Goal: Download file/media

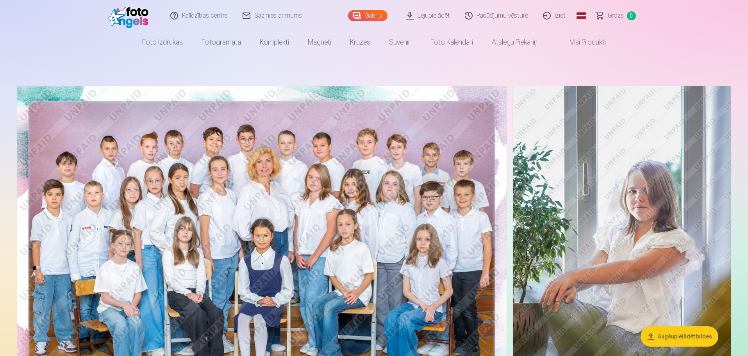
click at [442, 15] on link "Lejupielādēt" at bounding box center [428, 15] width 59 height 31
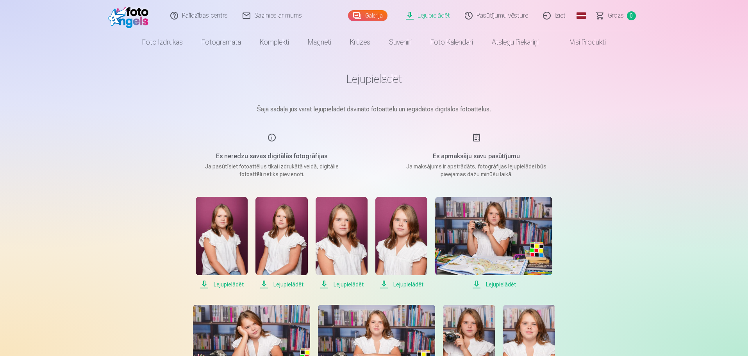
click at [225, 283] on span "Lejupielādēt" at bounding box center [222, 284] width 52 height 9
click at [279, 283] on span "Lejupielādēt" at bounding box center [281, 284] width 52 height 9
click at [351, 284] on span "Lejupielādēt" at bounding box center [341, 284] width 52 height 9
click at [405, 286] on span "Lejupielādēt" at bounding box center [401, 284] width 52 height 9
click at [502, 284] on span "Lejupielādēt" at bounding box center [493, 284] width 117 height 9
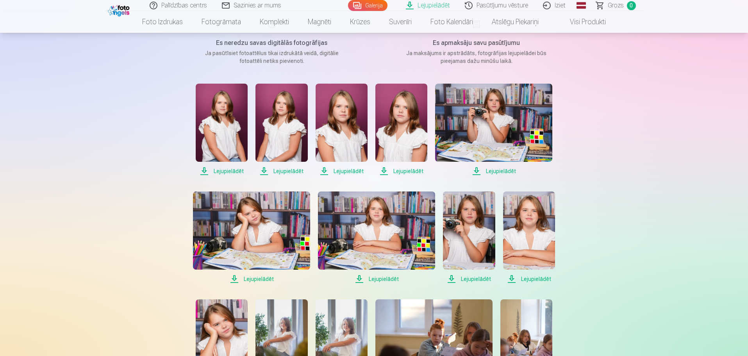
scroll to position [117, 0]
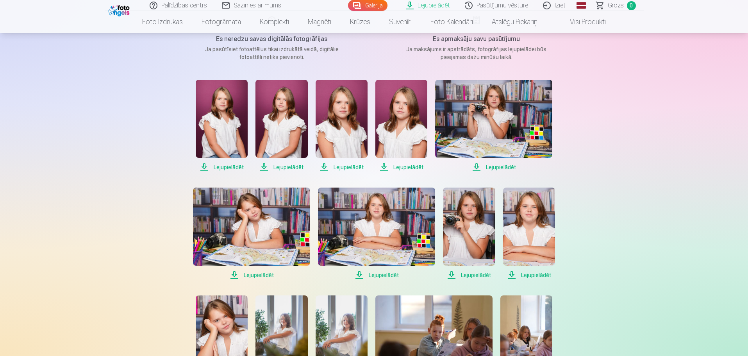
click at [260, 273] on span "Lejupielādēt" at bounding box center [251, 274] width 117 height 9
click at [385, 275] on span "Lejupielādēt" at bounding box center [376, 274] width 117 height 9
click at [475, 275] on span "Lejupielādēt" at bounding box center [469, 274] width 52 height 9
click at [545, 274] on span "Lejupielādēt" at bounding box center [529, 274] width 52 height 9
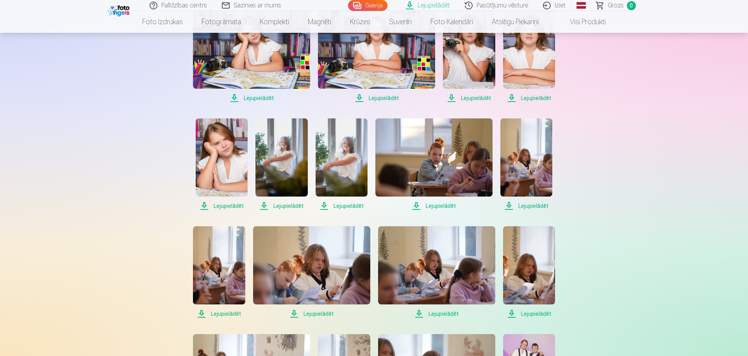
scroll to position [312, 0]
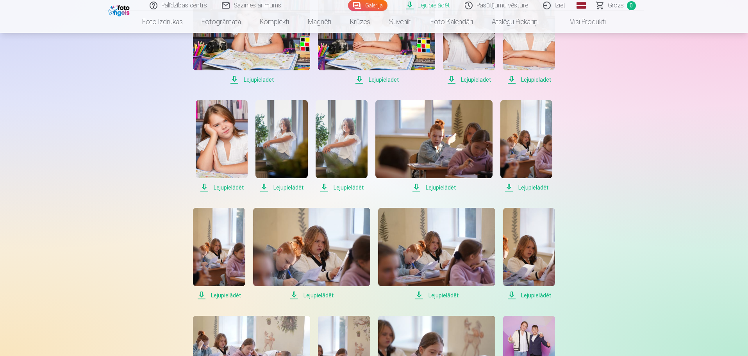
click at [227, 187] on span "Lejupielādēt" at bounding box center [222, 187] width 52 height 9
click at [286, 184] on span "Lejupielādēt" at bounding box center [281, 187] width 52 height 9
click at [341, 188] on span "Lejupielādēt" at bounding box center [341, 187] width 52 height 9
click at [528, 189] on span "Lejupielādēt" at bounding box center [526, 187] width 52 height 9
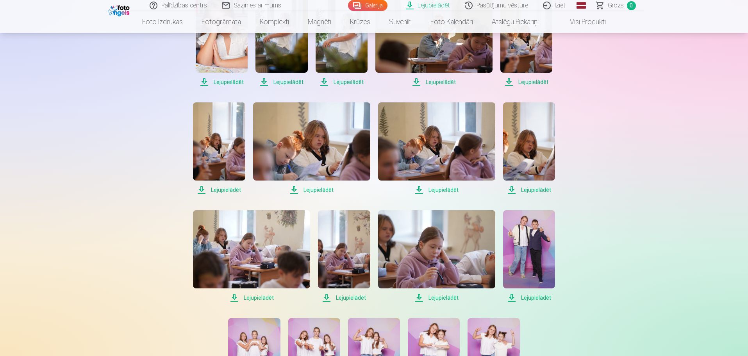
scroll to position [430, 0]
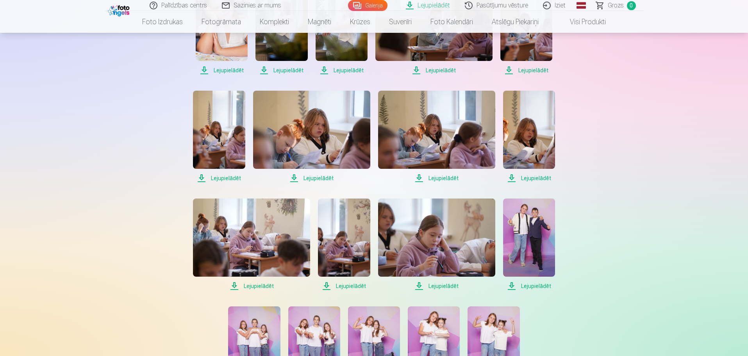
click at [228, 179] on span "Lejupielādēt" at bounding box center [219, 177] width 52 height 9
click at [319, 179] on span "Lejupielādēt" at bounding box center [311, 177] width 117 height 9
click at [440, 178] on span "Lejupielādēt" at bounding box center [436, 177] width 117 height 9
click at [535, 177] on span "Lejupielādēt" at bounding box center [529, 177] width 52 height 9
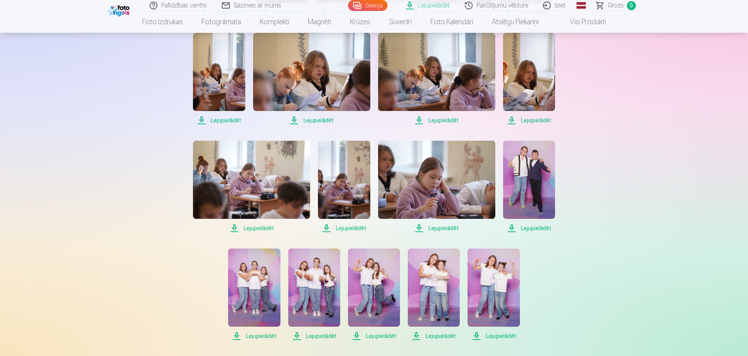
scroll to position [508, 0]
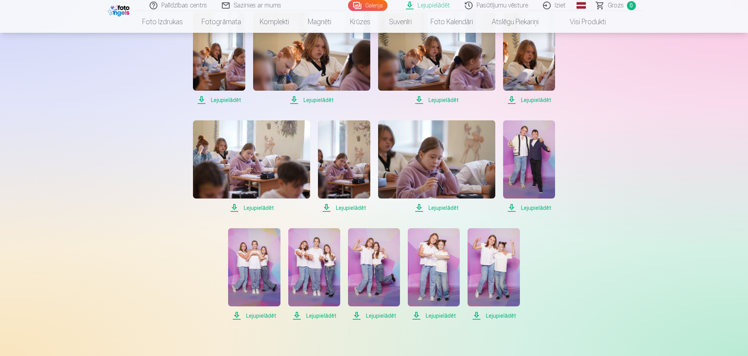
click at [251, 207] on span "Lejupielādēt" at bounding box center [251, 207] width 117 height 9
click at [538, 209] on span "Lejupielādēt" at bounding box center [529, 207] width 52 height 9
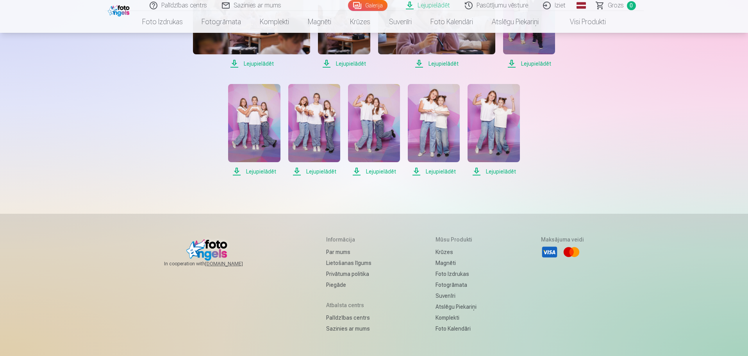
scroll to position [664, 0]
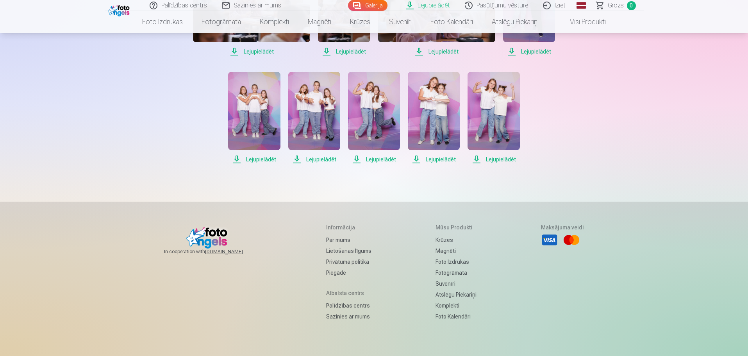
click at [257, 160] on span "Lejupielādēt" at bounding box center [254, 159] width 52 height 9
click at [318, 158] on span "Lejupielādēt" at bounding box center [314, 159] width 52 height 9
click at [383, 157] on span "Lejupielādēt" at bounding box center [374, 159] width 52 height 9
click at [441, 158] on span "Lejupielādēt" at bounding box center [434, 159] width 52 height 9
click at [498, 157] on span "Lejupielādēt" at bounding box center [493, 159] width 52 height 9
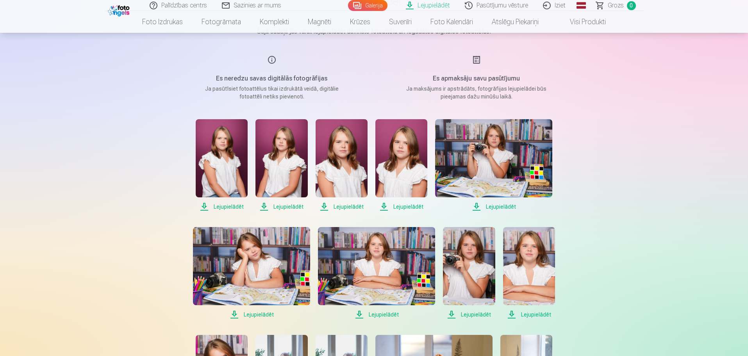
scroll to position [0, 0]
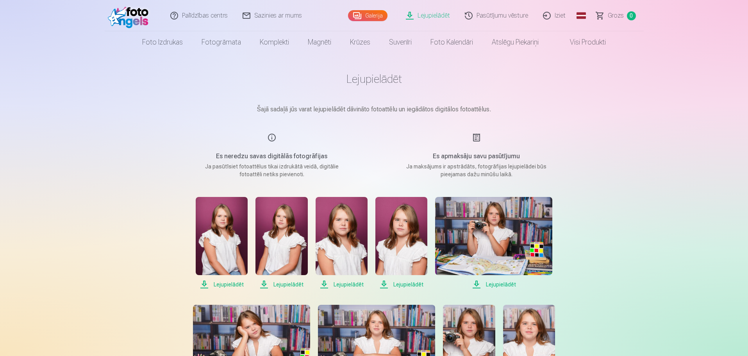
click at [140, 13] on img at bounding box center [130, 15] width 45 height 25
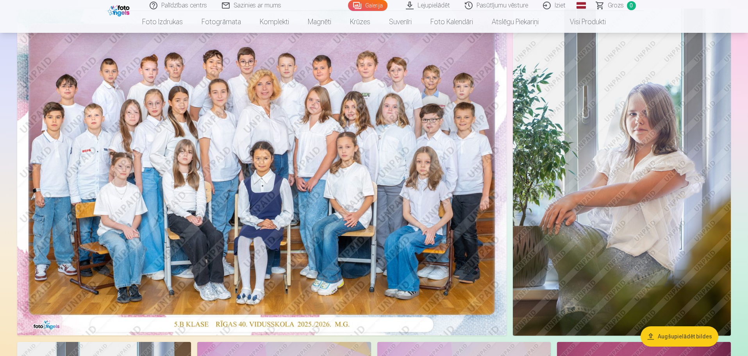
scroll to position [78, 0]
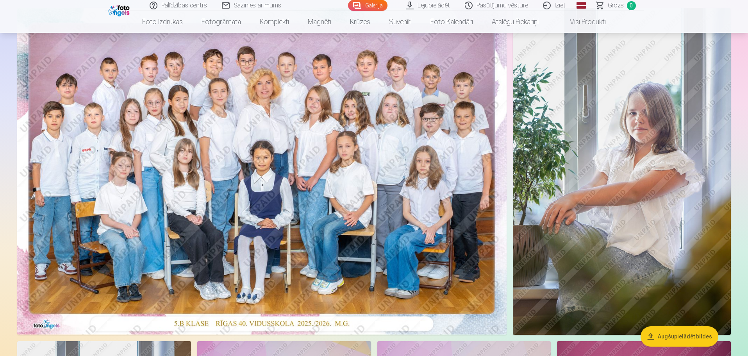
click at [373, 152] on img at bounding box center [261, 171] width 489 height 326
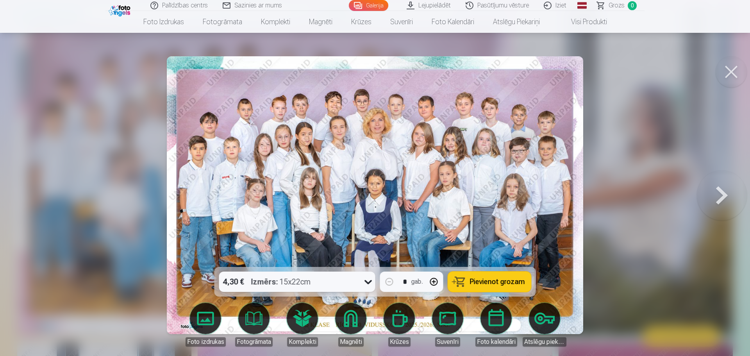
click at [727, 70] on button at bounding box center [730, 71] width 31 height 31
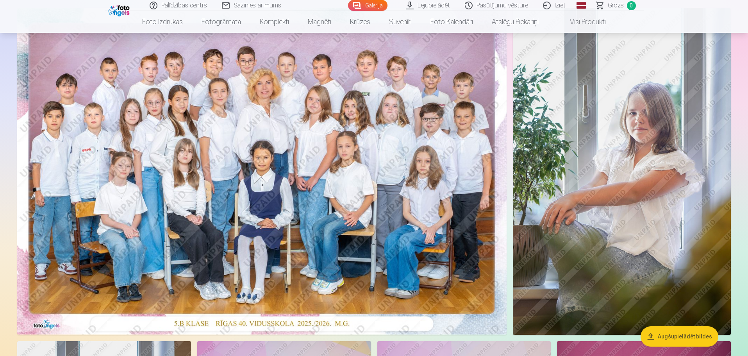
click at [439, 5] on link "Lejupielādēt" at bounding box center [428, 5] width 59 height 11
